Goal: Task Accomplishment & Management: Complete application form

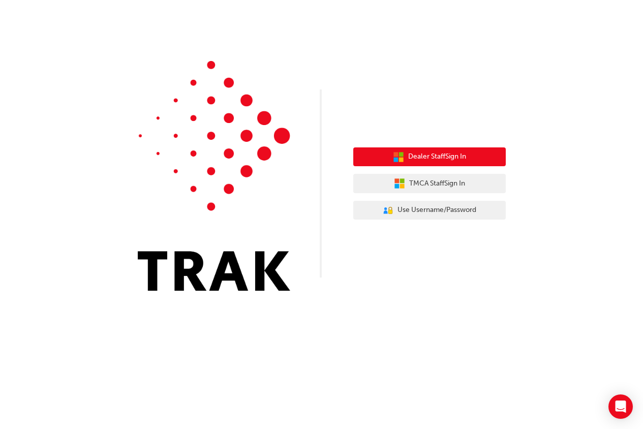
click at [448, 158] on span "Dealer Staff Sign In" at bounding box center [437, 157] width 58 height 12
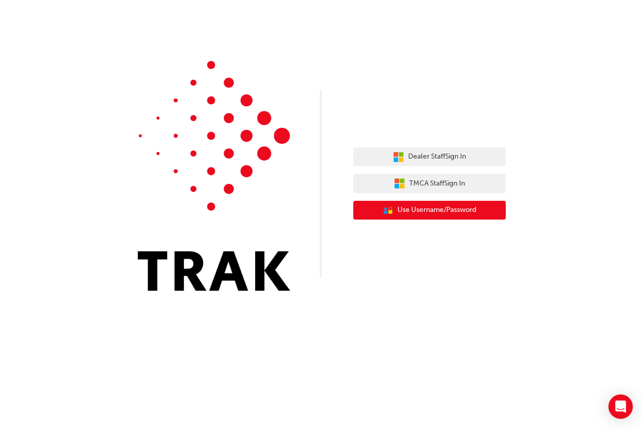
click at [433, 213] on span "Use Username/Password" at bounding box center [436, 210] width 79 height 12
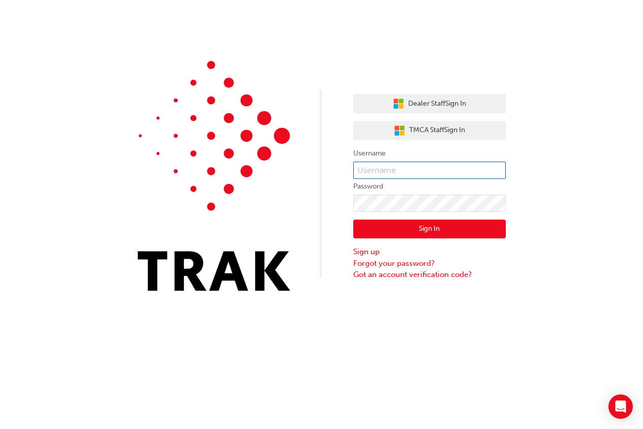
click at [393, 165] on input "text" at bounding box center [429, 170] width 152 height 17
click at [307, 65] on div "Dealer Staff Sign In TMCA Staff Sign In Username Password Sign In Sign up Forgo…" at bounding box center [321, 153] width 643 height 306
click at [392, 263] on link "Forgot your password?" at bounding box center [429, 264] width 152 height 12
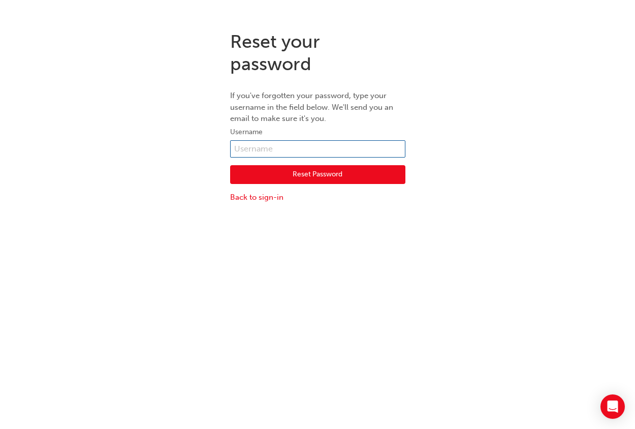
click at [285, 142] on input "text" at bounding box center [317, 148] width 175 height 17
click at [278, 152] on input "text" at bounding box center [317, 148] width 175 height 17
drag, startPoint x: 278, startPoint y: 152, endPoint x: 131, endPoint y: 134, distance: 148.9
click at [138, 153] on div "Reset your password If you've forgotten your password, type your username in th…" at bounding box center [317, 117] width 635 height 188
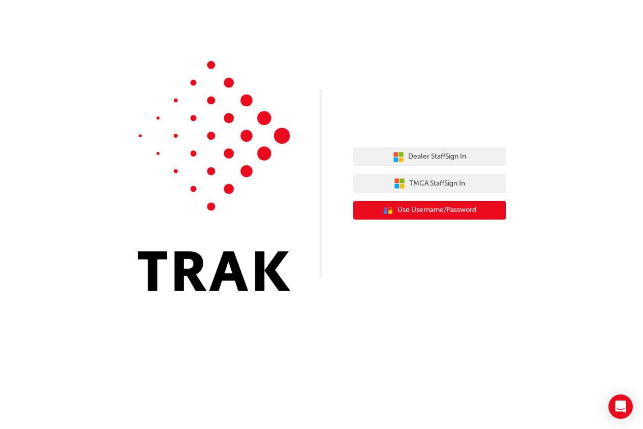
click at [422, 202] on button "User Authentication Icon - Blue Person, Gold Lock Use Username/Password" at bounding box center [429, 210] width 152 height 19
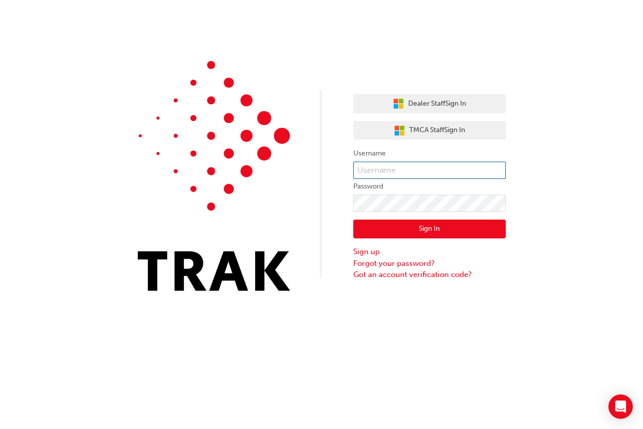
click at [397, 171] on input "text" at bounding box center [429, 170] width 152 height 17
type input "[EMAIL_ADDRESS][DOMAIN_NAME]"
click at [408, 261] on link "Forgot your password?" at bounding box center [429, 264] width 152 height 12
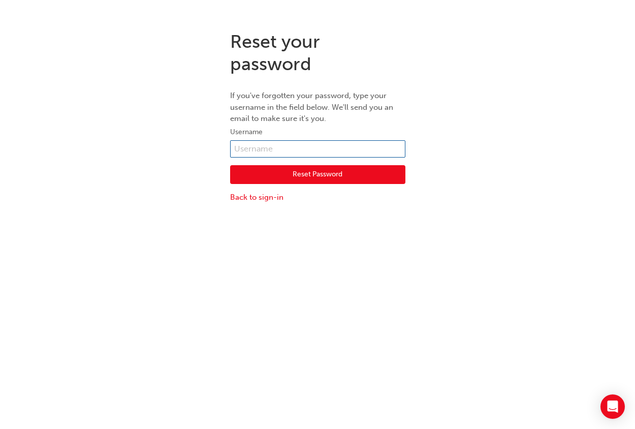
click at [299, 150] on input "text" at bounding box center [317, 148] width 175 height 17
type input "[EMAIL_ADDRESS][DOMAIN_NAME]"
click at [305, 172] on button "Reset Password" at bounding box center [317, 174] width 175 height 19
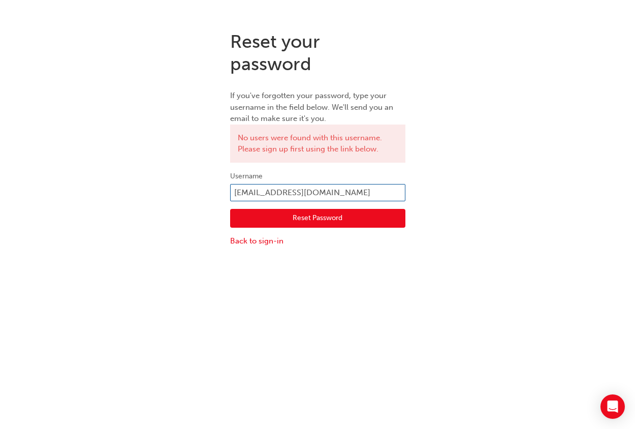
drag, startPoint x: 383, startPoint y: 194, endPoint x: 196, endPoint y: 187, distance: 187.1
click at [196, 187] on div "Reset your password If you've forgotten your password, type your username in th…" at bounding box center [317, 139] width 635 height 232
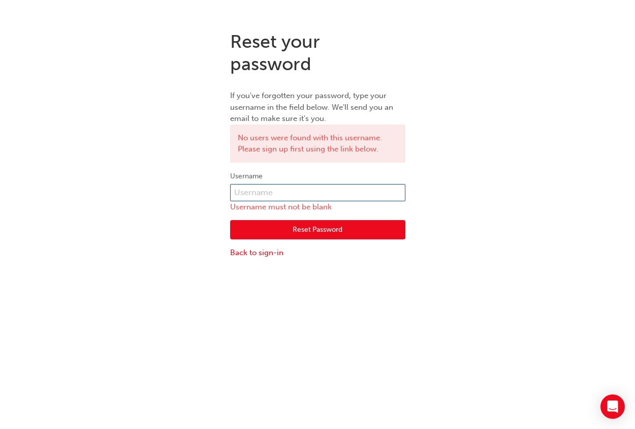
click at [263, 188] on input "text" at bounding box center [317, 192] width 175 height 17
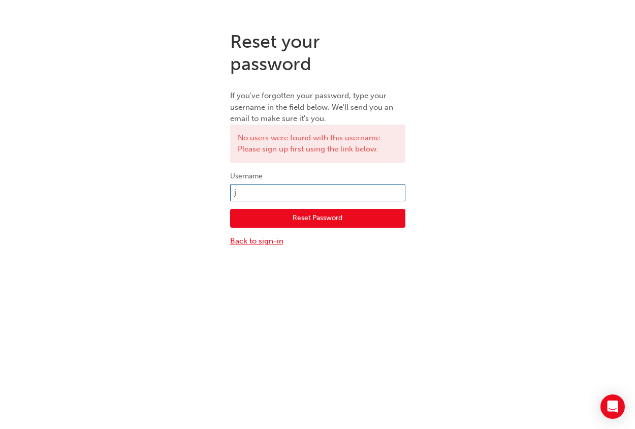
type input "j"
click at [268, 242] on link "Back to sign-in" at bounding box center [317, 241] width 175 height 12
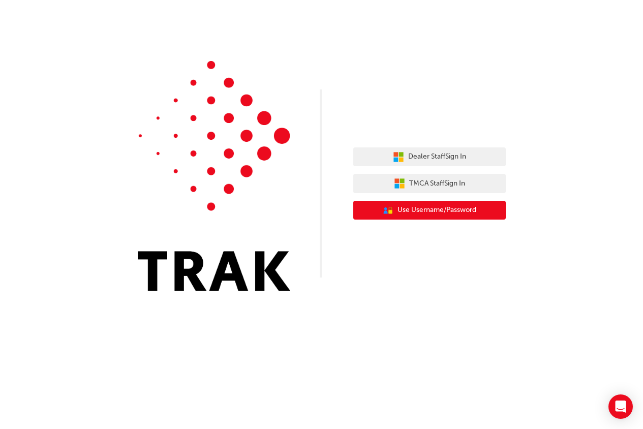
click at [443, 213] on span "Use Username/Password" at bounding box center [436, 210] width 79 height 12
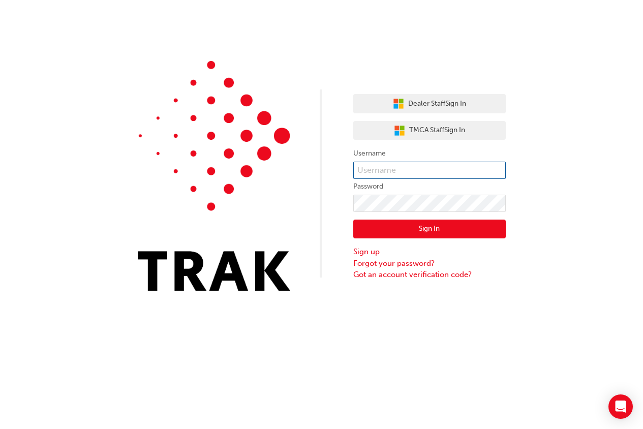
click at [412, 176] on input "text" at bounding box center [429, 170] width 152 height 17
type input "[PERSON_NAME].vonbertouch1"
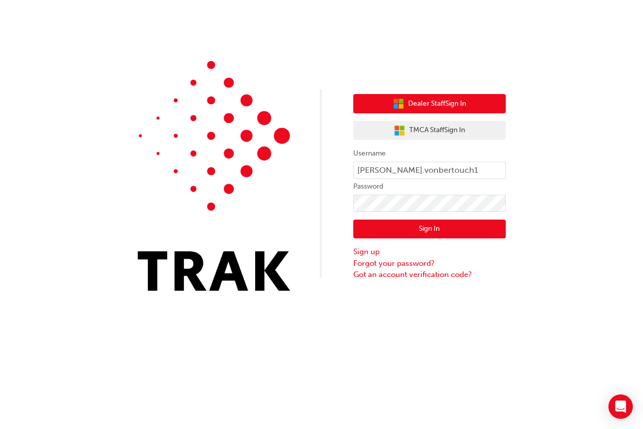
click at [423, 108] on span "Dealer Staff Sign In" at bounding box center [437, 104] width 58 height 12
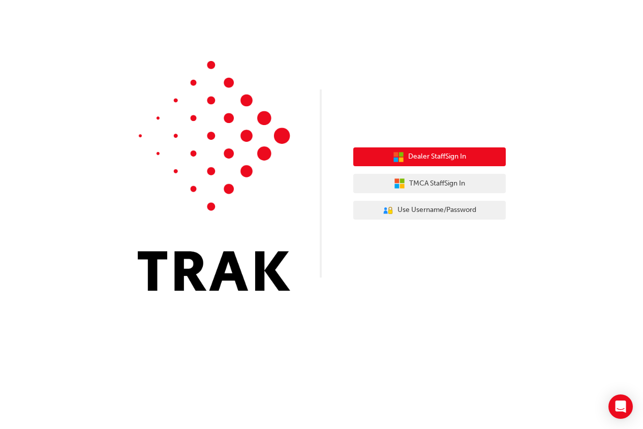
click at [460, 160] on span "Dealer Staff Sign In" at bounding box center [437, 157] width 58 height 12
